Goal: Navigation & Orientation: Locate item on page

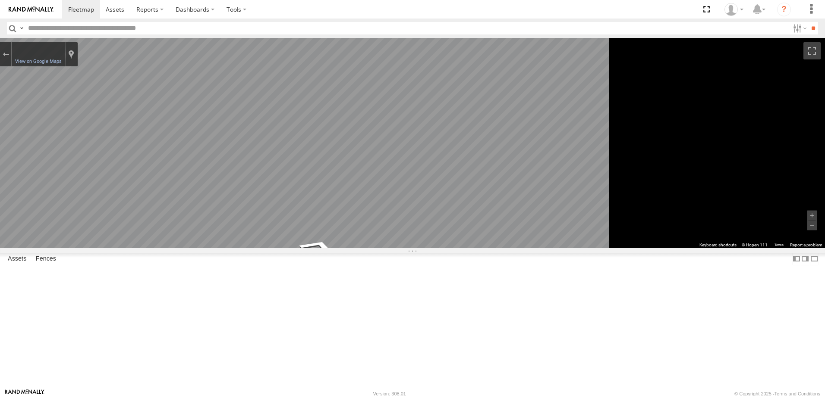
click at [145, 197] on main "To navigate the map with touch gestures double-tap and hold your finger on the …" at bounding box center [412, 213] width 825 height 351
click at [0, 0] on span "Roadmap" at bounding box center [0, 0] width 0 height 0
click at [0, 0] on span "Basemaps" at bounding box center [0, 0] width 0 height 0
drag, startPoint x: 220, startPoint y: 52, endPoint x: 231, endPoint y: 63, distance: 15.6
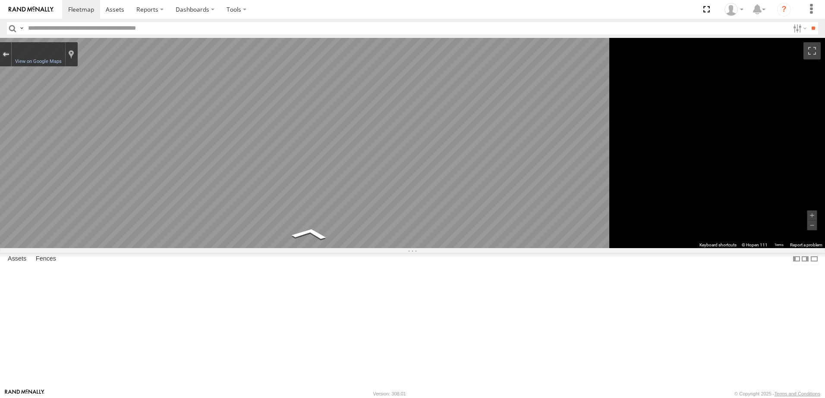
click at [9, 53] on div "Exit the Street View" at bounding box center [6, 54] width 6 height 5
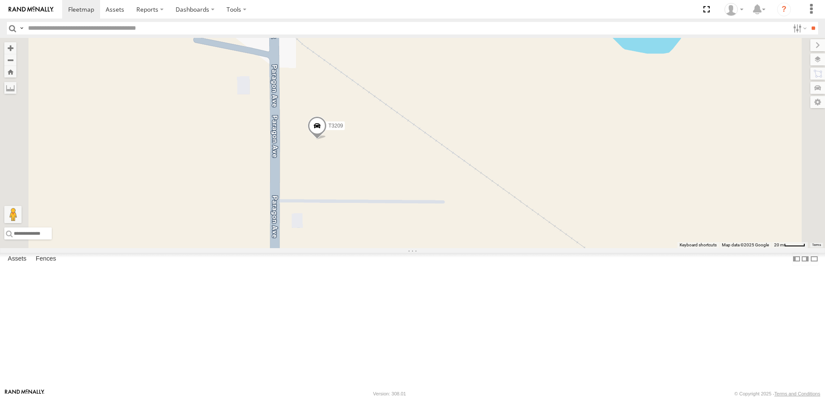
drag, startPoint x: 522, startPoint y: 237, endPoint x: 546, endPoint y: 227, distance: 25.1
click at [546, 227] on div "T3209 Loading..." at bounding box center [412, 143] width 825 height 210
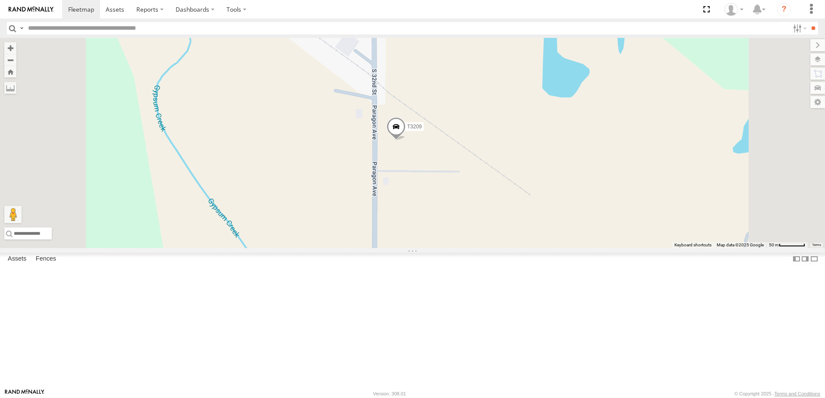
click at [0, 0] on span "Satellite + Roadmap" at bounding box center [0, 0] width 0 height 0
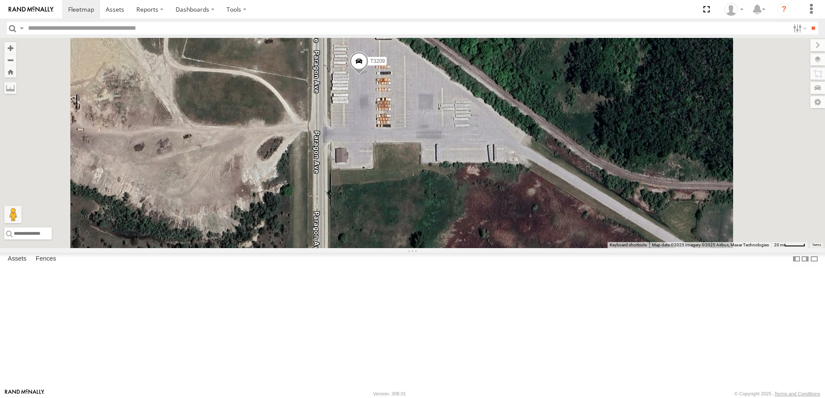
drag, startPoint x: 486, startPoint y: 269, endPoint x: 472, endPoint y: 208, distance: 62.8
click at [472, 208] on div "T3209 Loading..." at bounding box center [412, 143] width 825 height 210
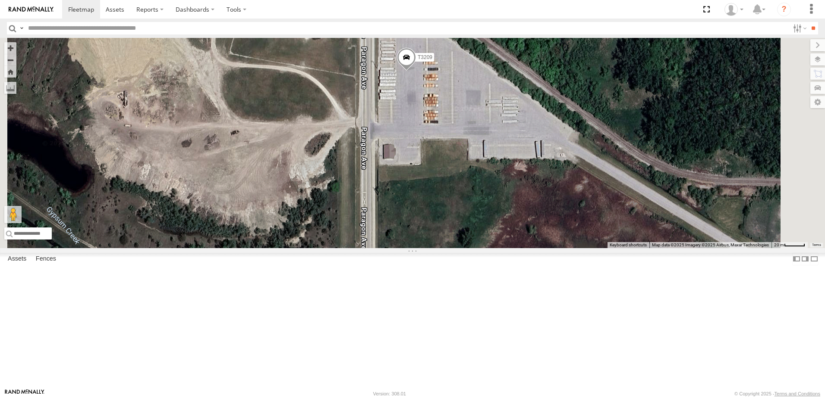
drag, startPoint x: 441, startPoint y: 244, endPoint x: 491, endPoint y: 241, distance: 50.5
click at [491, 241] on div "T3209 Loading..." at bounding box center [412, 143] width 825 height 210
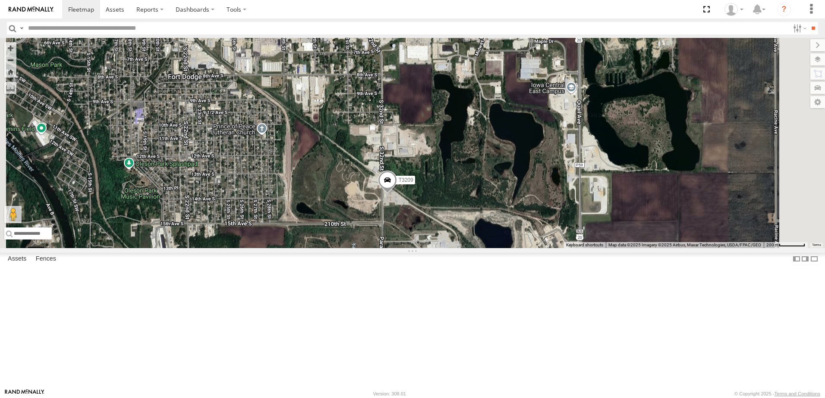
click at [0, 0] on span "Roadmap" at bounding box center [0, 0] width 0 height 0
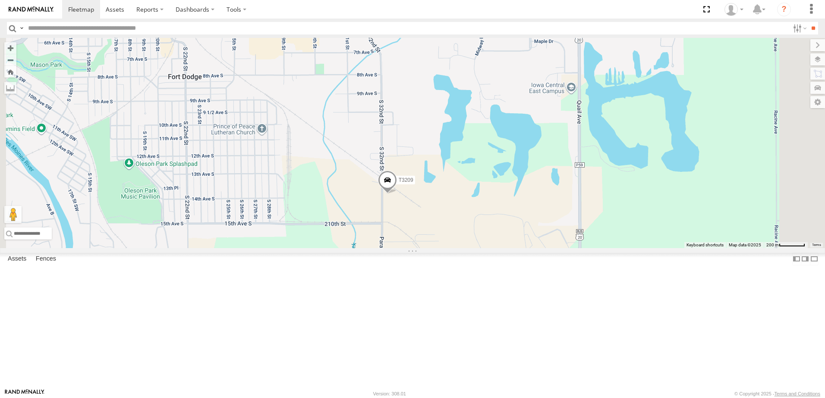
click at [0, 0] on span "Basemaps" at bounding box center [0, 0] width 0 height 0
click at [796, 46] on label at bounding box center [810, 45] width 29 height 12
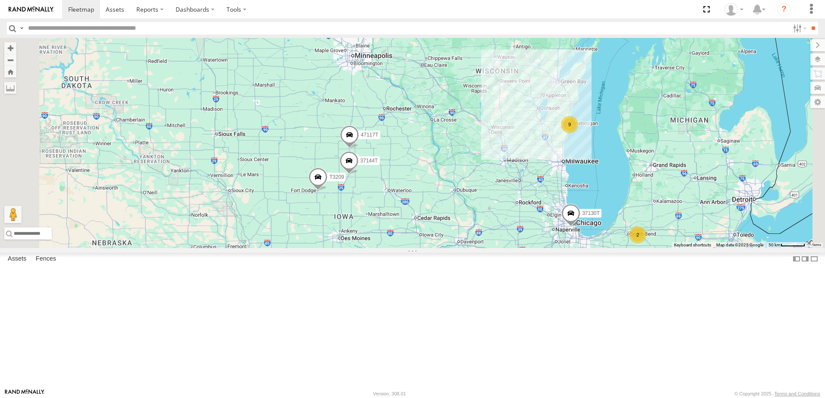
click at [444, 179] on div "T3209 37144T 47117T 9 2 37120T T3202 37121T 37130T Loading..." at bounding box center [412, 143] width 825 height 210
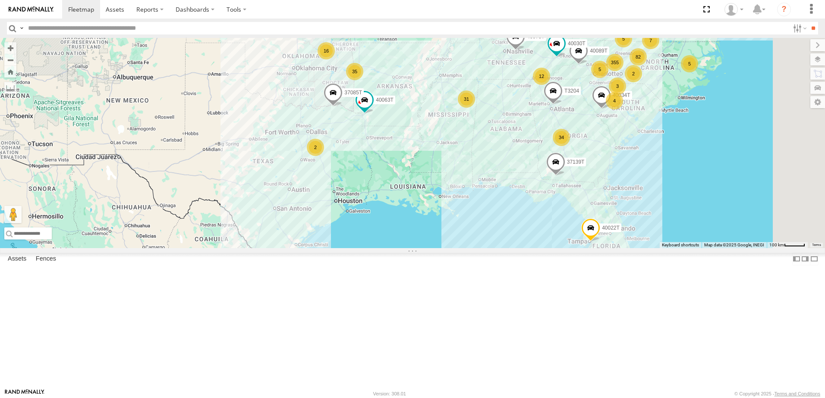
drag, startPoint x: 471, startPoint y: 231, endPoint x: 425, endPoint y: 228, distance: 45.8
click at [424, 231] on div "T3209 37144T 47117T 37120T T3202 40134T 37121T 37130T 40063T 37085T 355 82 34 3…" at bounding box center [412, 143] width 825 height 210
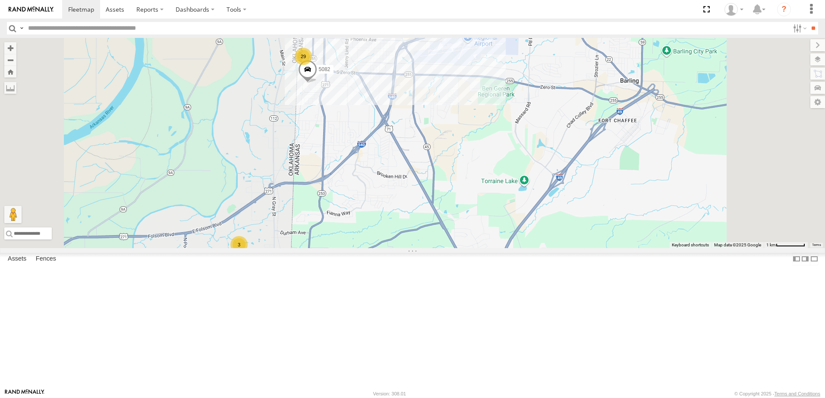
drag, startPoint x: 402, startPoint y: 88, endPoint x: 401, endPoint y: 179, distance: 91.0
click at [402, 180] on div "T3209 37144T 47117T 37120T T3202 40134T 37121T 37130T 40063T 37085T 40034T T320…" at bounding box center [412, 143] width 825 height 210
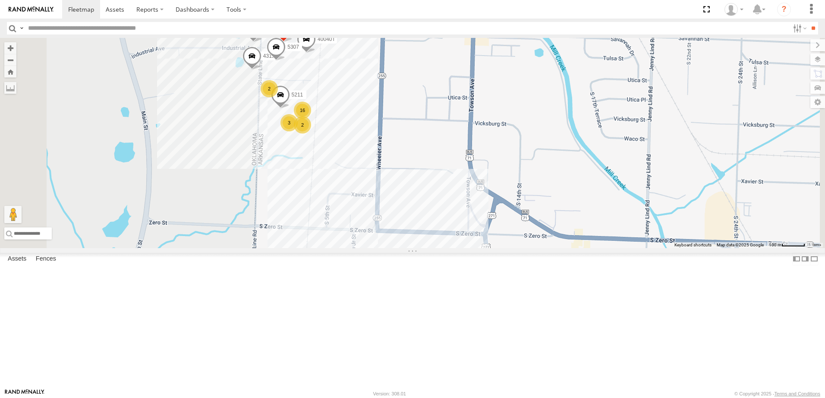
drag, startPoint x: 381, startPoint y: 182, endPoint x: 373, endPoint y: 208, distance: 27.8
click at [373, 208] on div "T3209 37144T 47117T 37120T T3202 40134T 37121T 37130T 40063T 37085T 40034T T320…" at bounding box center [412, 143] width 825 height 210
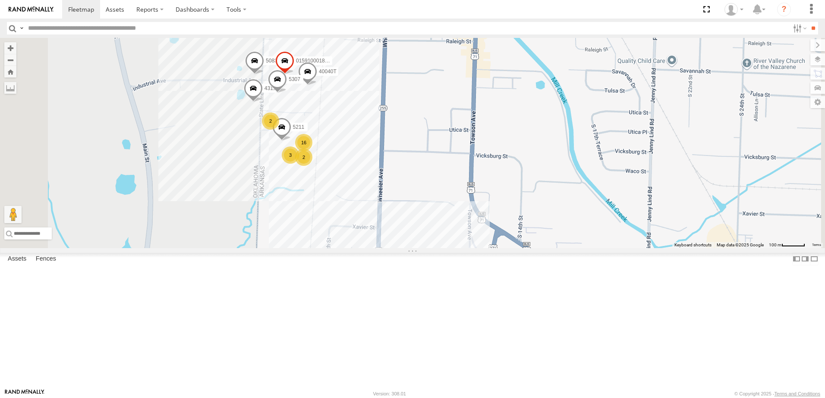
drag, startPoint x: 339, startPoint y: 157, endPoint x: 341, endPoint y: 191, distance: 34.1
click at [341, 191] on div "T3209 37144T 47117T 37120T T3202 40134T 37121T 37130T 40063T 37085T 40034T T320…" at bounding box center [412, 143] width 825 height 210
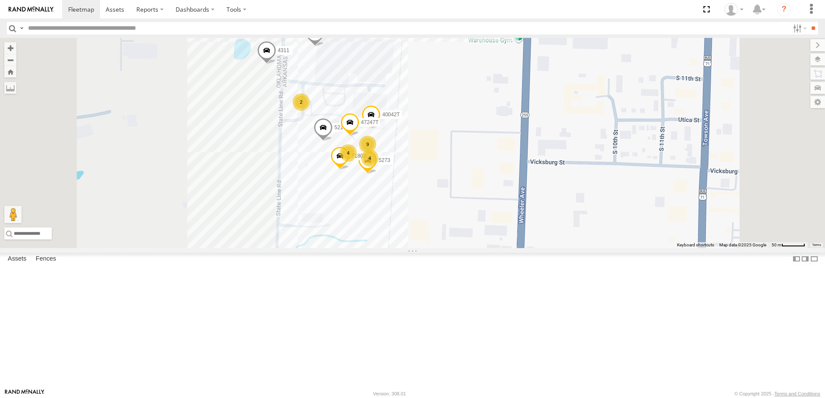
drag, startPoint x: 330, startPoint y: 221, endPoint x: 341, endPoint y: 194, distance: 29.6
click at [341, 194] on div "T3209 37144T 47117T 37120T T3202 40134T 37121T 37130T 40063T 37085T 40034T T320…" at bounding box center [412, 143] width 825 height 210
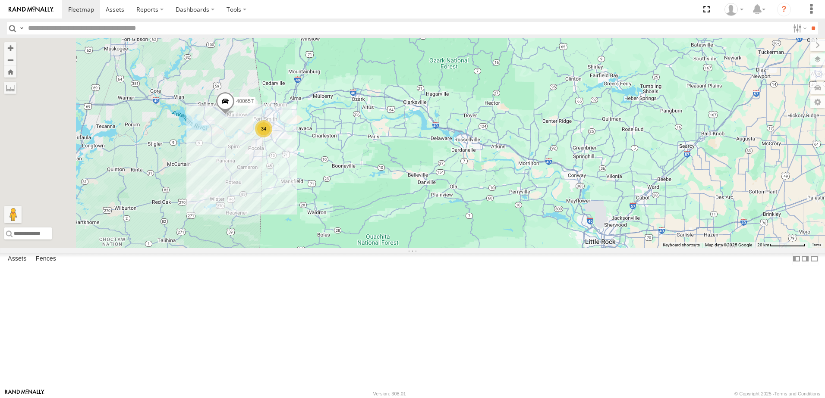
drag, startPoint x: 307, startPoint y: 205, endPoint x: 349, endPoint y: 208, distance: 41.5
click at [349, 208] on div "T3209 37144T 47117T 37120T T3202 40134T 37121T 37130T 40063T 37085T 40034T T320…" at bounding box center [412, 143] width 825 height 210
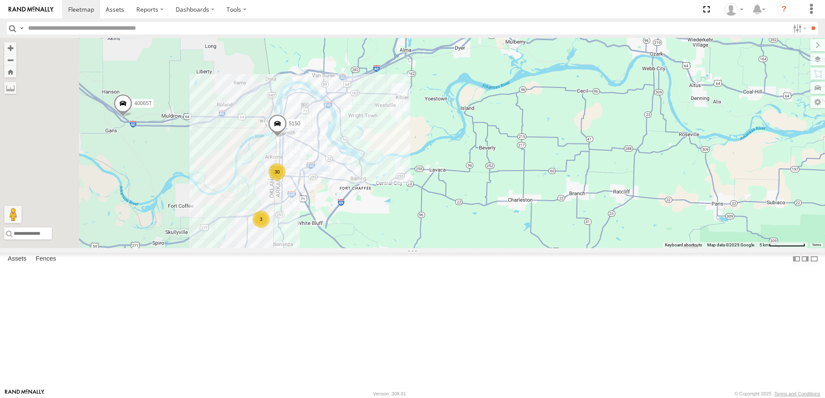
drag, startPoint x: 287, startPoint y: 234, endPoint x: 371, endPoint y: 234, distance: 83.7
click at [371, 234] on div "40065T 5150 30 3 Loading..." at bounding box center [412, 143] width 825 height 210
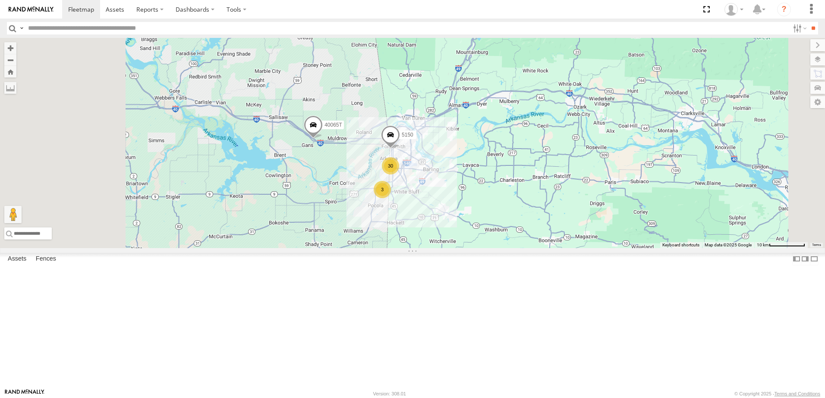
drag, startPoint x: 282, startPoint y: 237, endPoint x: 354, endPoint y: 236, distance: 72.0
click at [354, 236] on div "40065T 5150 30 3 Loading..." at bounding box center [412, 143] width 825 height 210
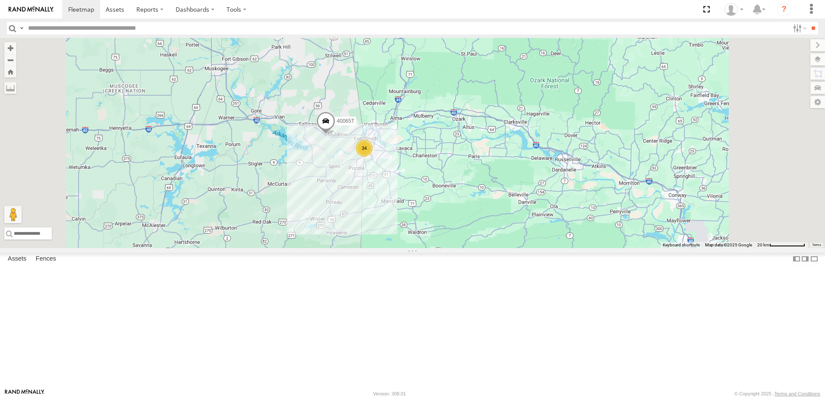
drag, startPoint x: 471, startPoint y: 299, endPoint x: 476, endPoint y: 269, distance: 30.1
click at [476, 248] on div "40065T 34 16 Loading..." at bounding box center [412, 143] width 825 height 210
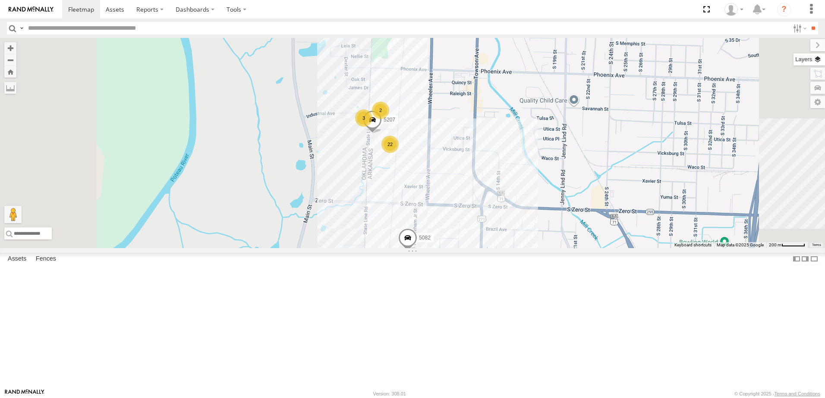
click at [819, 59] on label at bounding box center [808, 59] width 31 height 12
click at [0, 0] on span "Basemaps" at bounding box center [0, 0] width 0 height 0
click at [0, 0] on span "Satellite + Roadmap" at bounding box center [0, 0] width 0 height 0
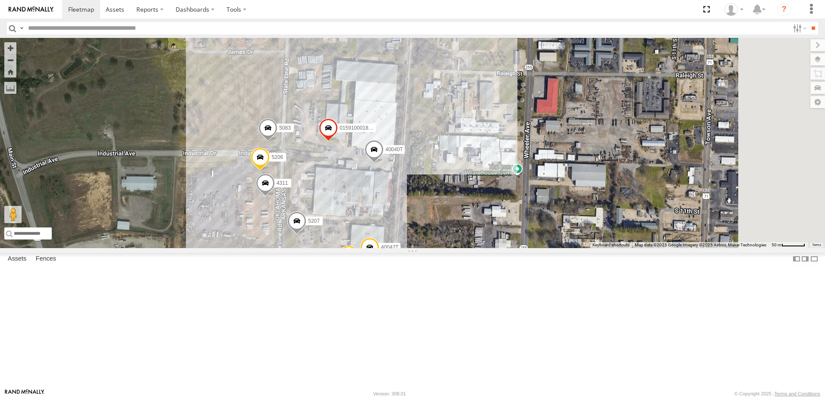
drag, startPoint x: 364, startPoint y: 110, endPoint x: 322, endPoint y: 197, distance: 96.4
click at [322, 197] on div "40065T 37085T 5307 5150 5082 5207 015910001881005 5211 40040T 5083 9 5206 5273 …" at bounding box center [412, 143] width 825 height 210
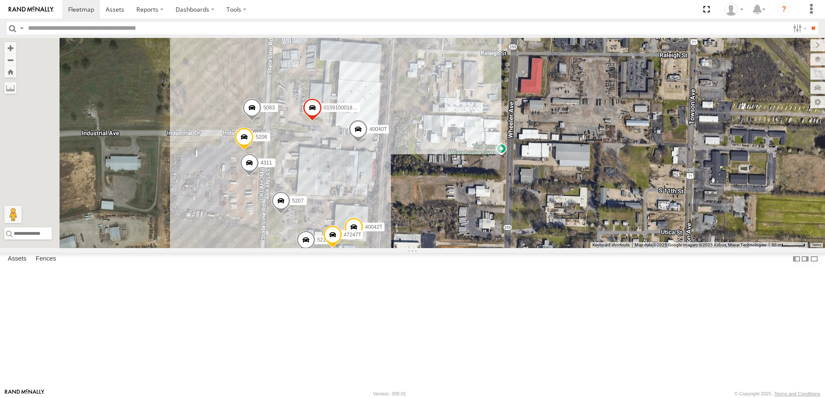
drag, startPoint x: 327, startPoint y: 316, endPoint x: 339, endPoint y: 242, distance: 74.3
click at [338, 248] on div "40065T 37085T 5307 5150 5082 5207 015910001881005 5211 40040T 5083 5206 5273 T1…" at bounding box center [412, 143] width 825 height 210
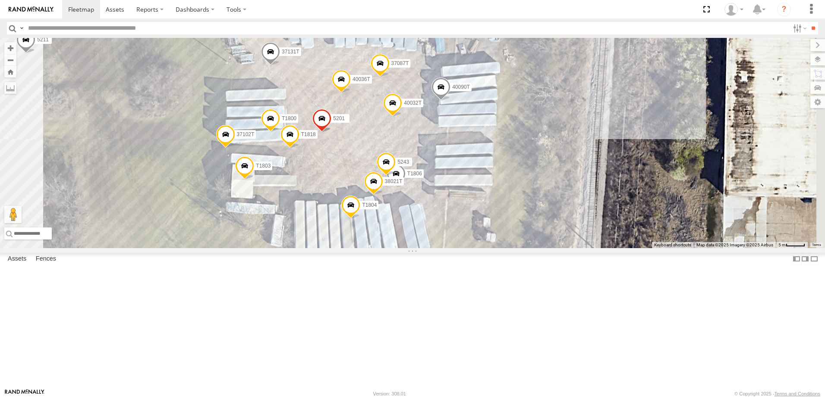
drag, startPoint x: 450, startPoint y: 206, endPoint x: 416, endPoint y: 192, distance: 36.4
click at [447, 216] on div "40065T 37085T 5307 5150 5082 5207 015910001881005 5211 40040T 5083 5206 5273 T1…" at bounding box center [412, 143] width 825 height 210
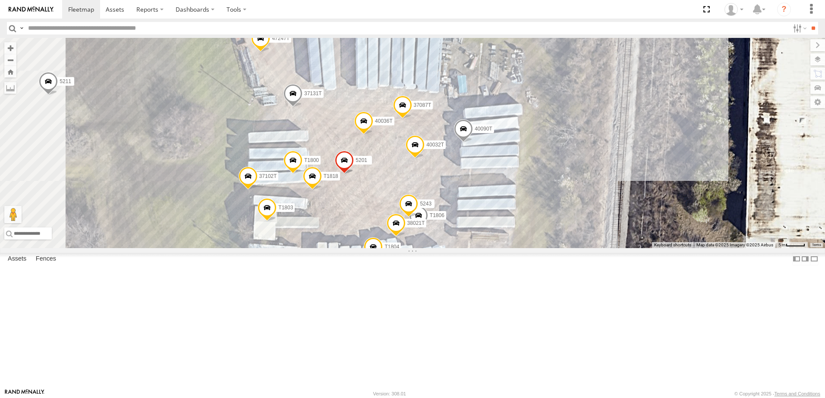
drag, startPoint x: 398, startPoint y: 150, endPoint x: 418, endPoint y: 189, distance: 44.4
click at [418, 189] on div "40065T 37085T 5307 5150 5082 5207 015910001881005 5211 40040T 5083 5206 5273 T1…" at bounding box center [412, 143] width 825 height 210
click at [303, 108] on span at bounding box center [293, 96] width 19 height 23
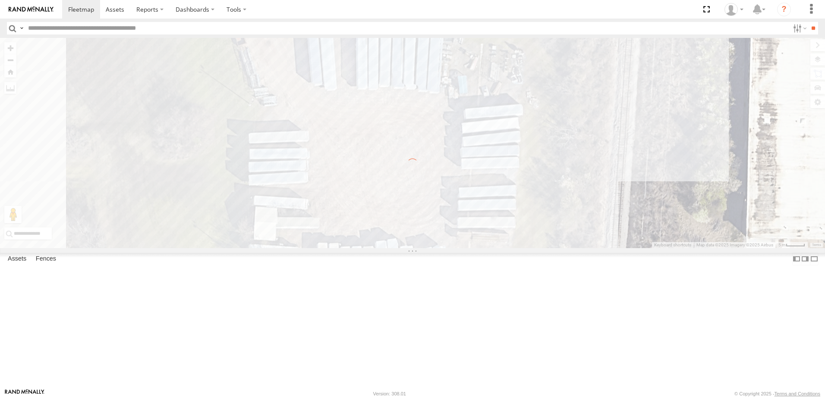
click at [403, 166] on div "To navigate the map with touch gestures double-tap and hold your finger on the …" at bounding box center [412, 143] width 825 height 210
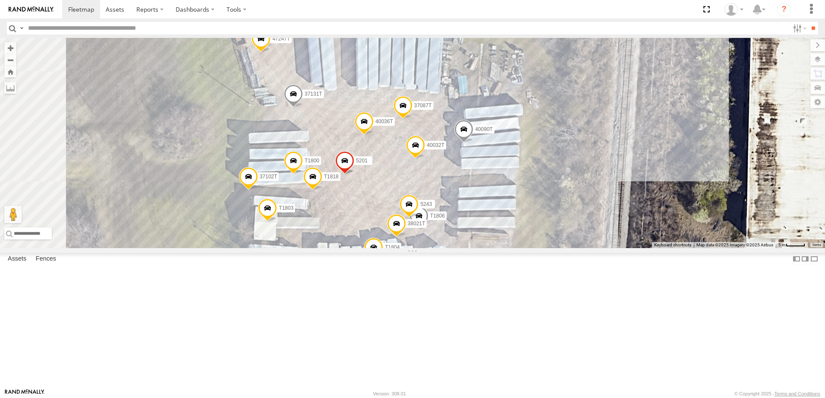
click at [303, 108] on span at bounding box center [293, 96] width 19 height 23
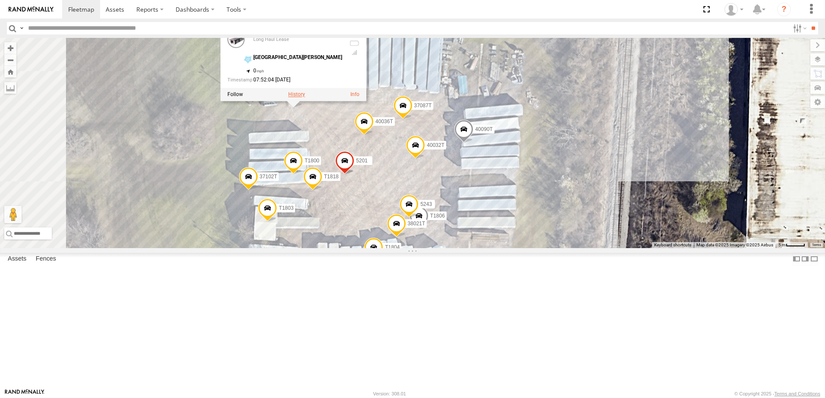
click at [305, 98] on label at bounding box center [296, 95] width 17 height 6
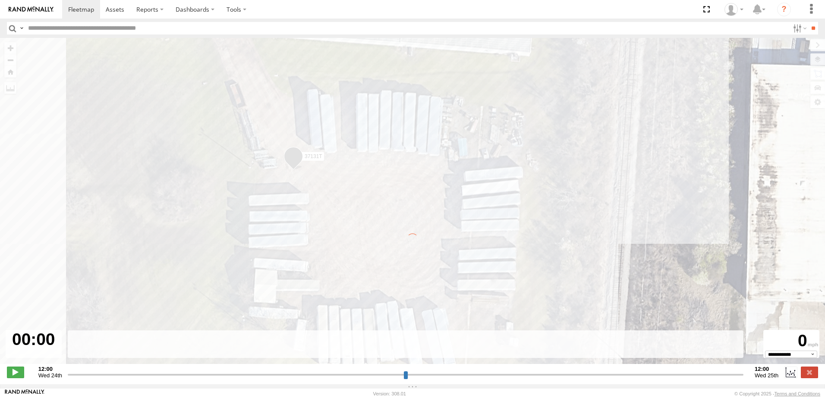
type input "**********"
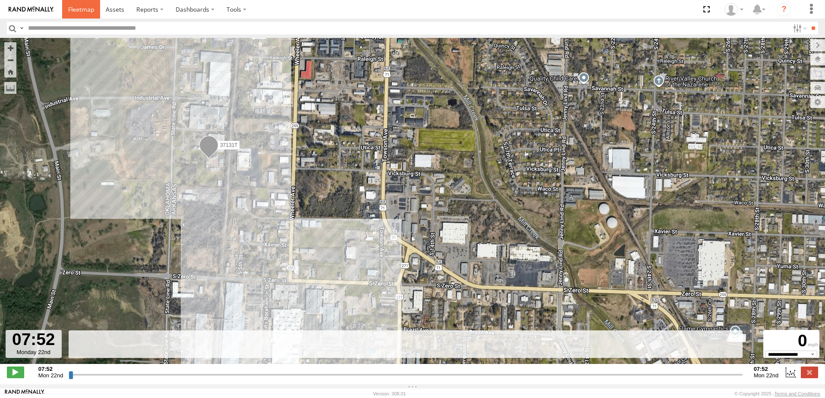
click at [78, 8] on span at bounding box center [81, 9] width 26 height 8
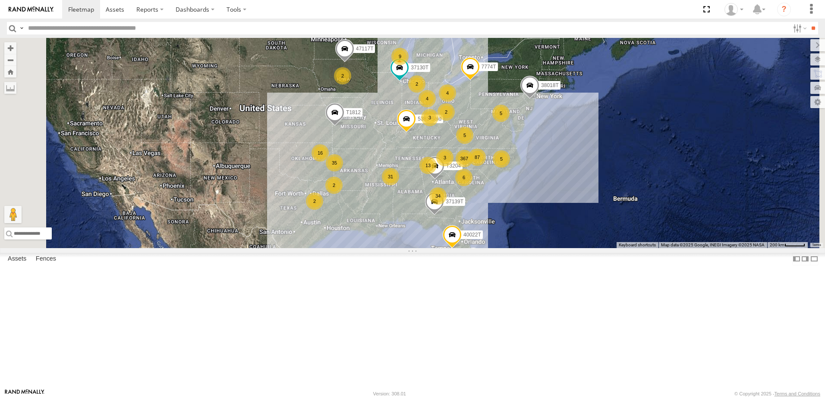
drag, startPoint x: 370, startPoint y: 230, endPoint x: 385, endPoint y: 235, distance: 15.8
click at [385, 235] on div "87121T 367 34 31 35 6 16 87 9 5 2 T3204 5 4 40028T 2 40022T 13 3 38018T T1812 5…" at bounding box center [412, 143] width 825 height 210
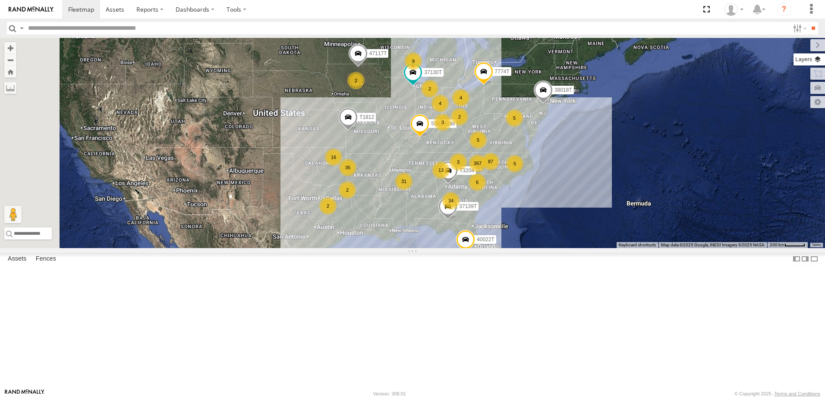
click at [819, 58] on label at bounding box center [808, 59] width 31 height 12
click at [0, 0] on span "Basemaps" at bounding box center [0, 0] width 0 height 0
click at [0, 0] on span "Roadmap" at bounding box center [0, 0] width 0 height 0
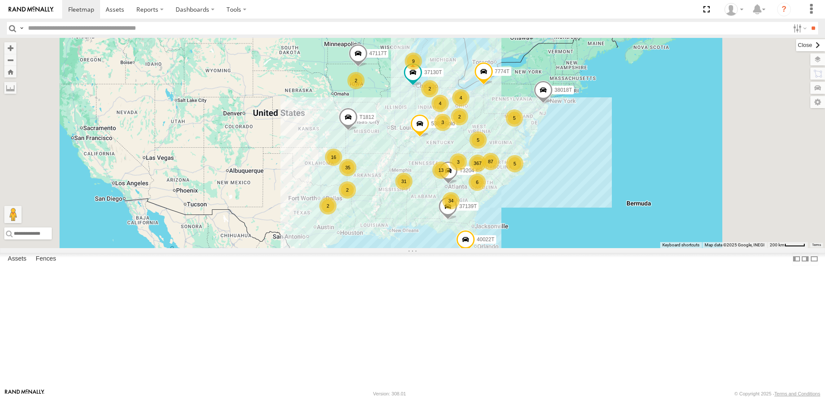
click at [796, 46] on label at bounding box center [810, 45] width 29 height 12
